Goal: Book appointment/travel/reservation

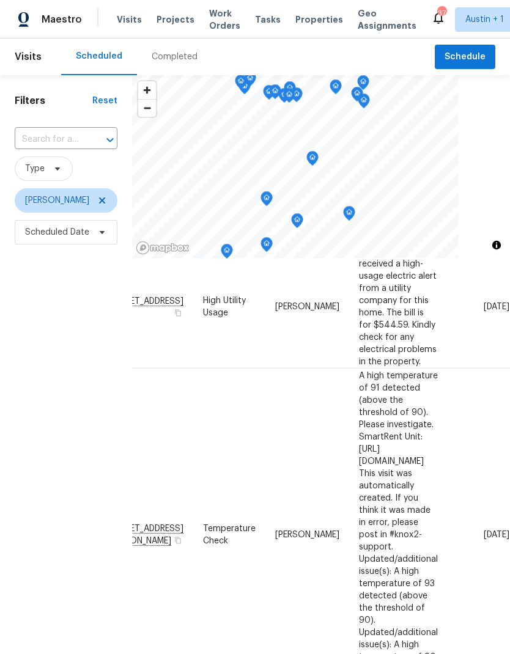
scroll to position [59, 109]
click at [0, 0] on icon at bounding box center [0, 0] width 0 height 0
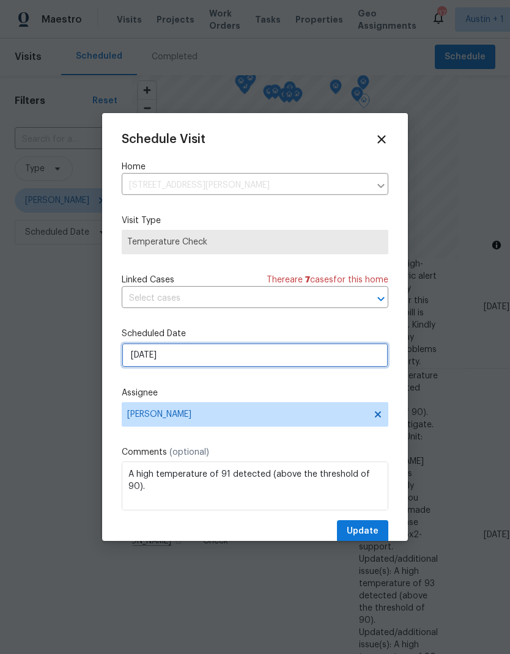
click at [223, 364] on input "[DATE]" at bounding box center [255, 355] width 267 height 24
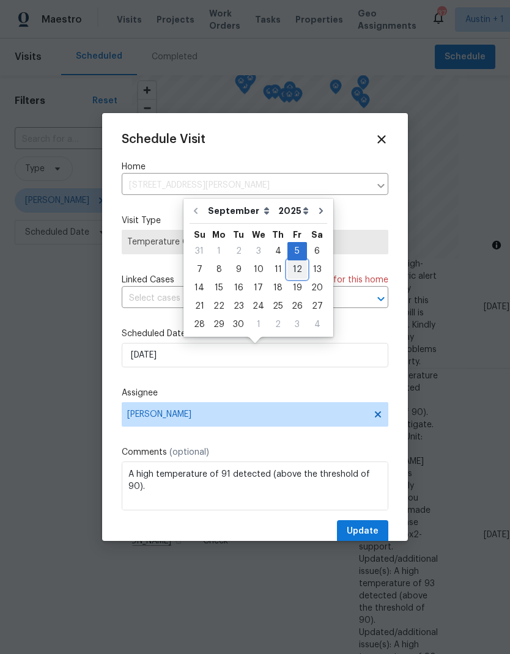
click at [297, 272] on div "12" at bounding box center [297, 269] width 20 height 17
type input "[DATE]"
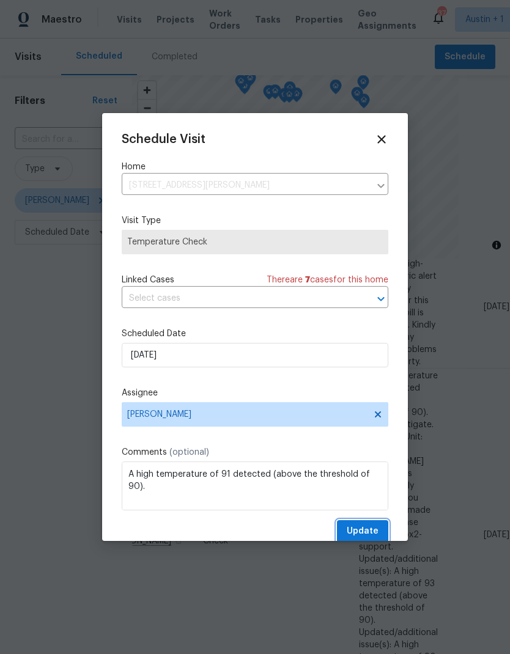
click at [381, 535] on button "Update" at bounding box center [362, 531] width 51 height 23
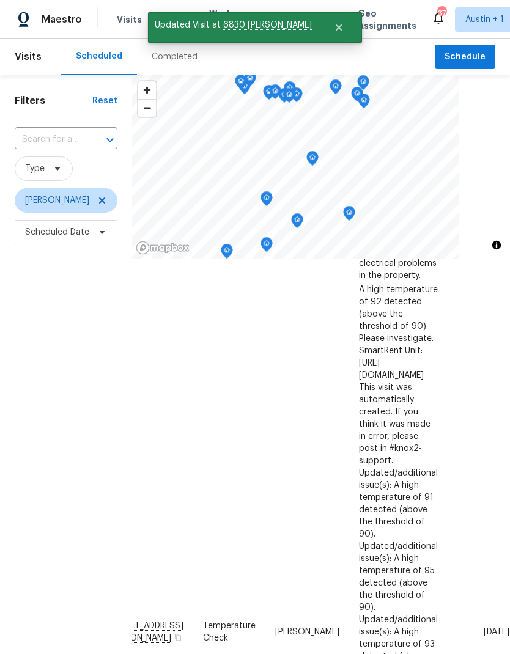
scroll to position [146, 109]
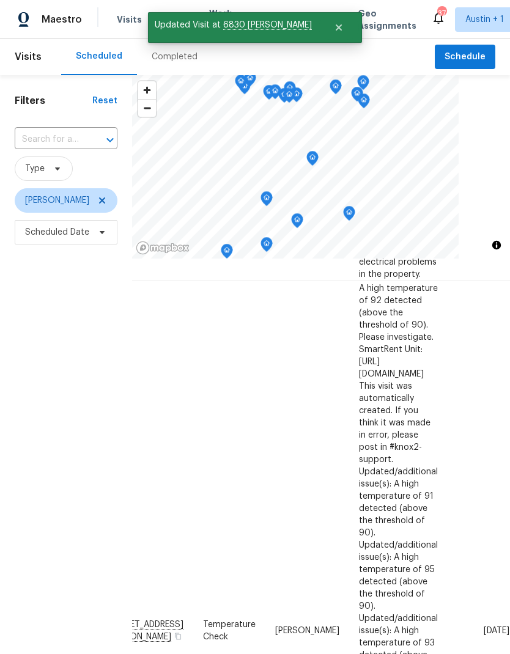
click at [0, 0] on icon at bounding box center [0, 0] width 0 height 0
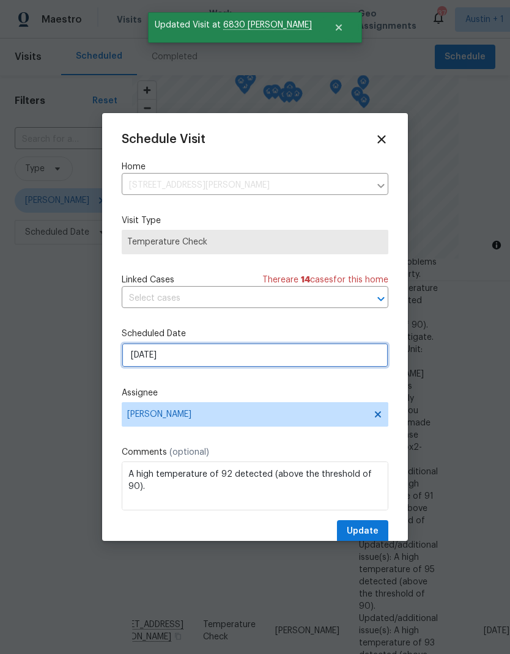
click at [246, 361] on input "[DATE]" at bounding box center [255, 355] width 267 height 24
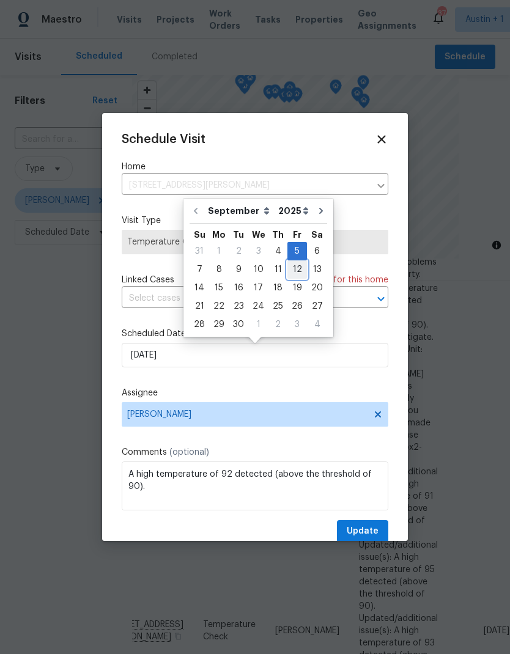
click at [295, 273] on div "12" at bounding box center [297, 269] width 20 height 17
type input "[DATE]"
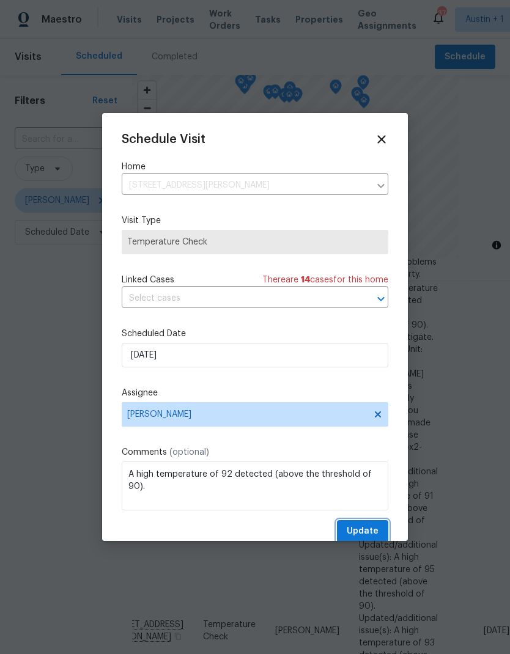
click at [380, 536] on button "Update" at bounding box center [362, 531] width 51 height 23
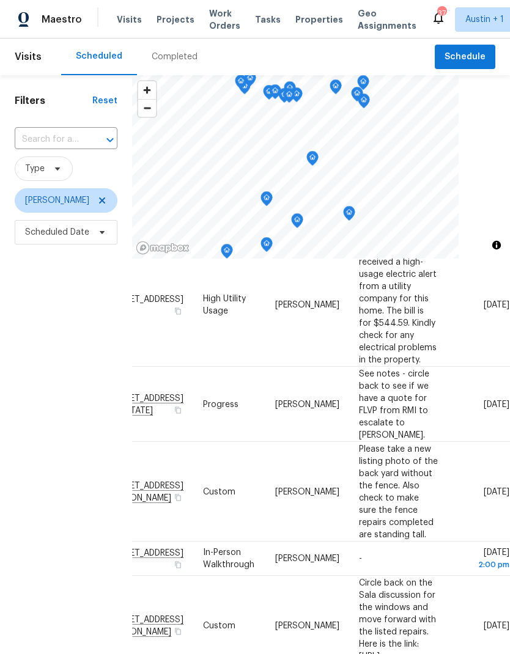
scroll to position [60, 109]
click at [98, 234] on icon at bounding box center [102, 232] width 10 height 10
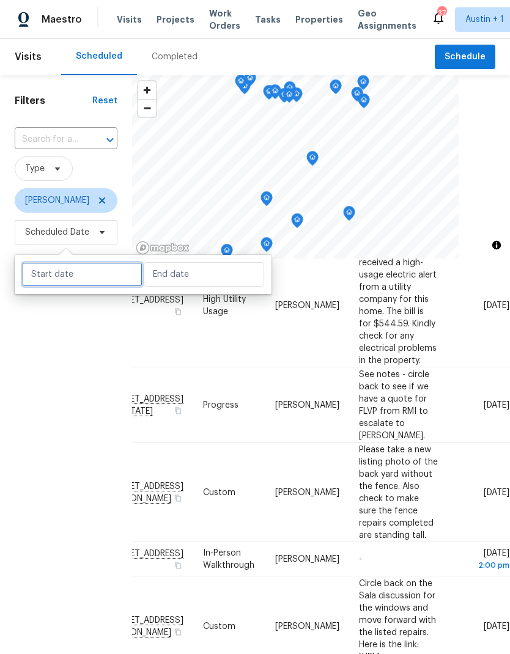
click at [94, 268] on input "text" at bounding box center [82, 274] width 120 height 24
select select "8"
select select "2025"
select select "9"
select select "2025"
